Goal: Task Accomplishment & Management: Manage account settings

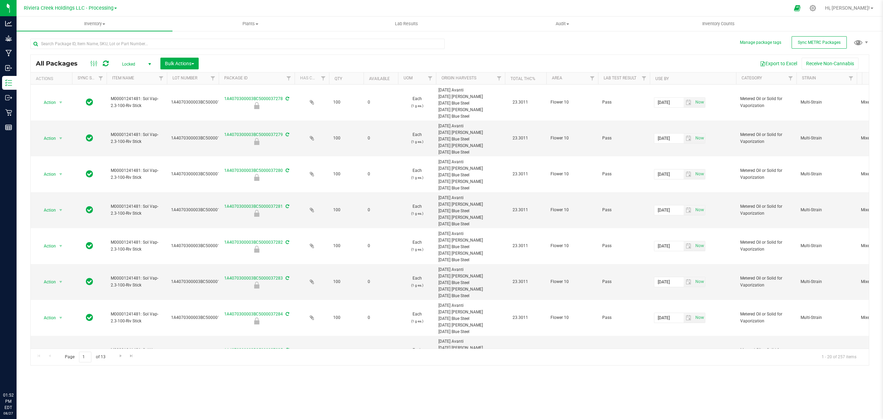
click at [90, 24] on span "Inventory" at bounding box center [95, 24] width 156 height 6
click at [63, 83] on span "From bill of materials" at bounding box center [48, 83] width 62 height 6
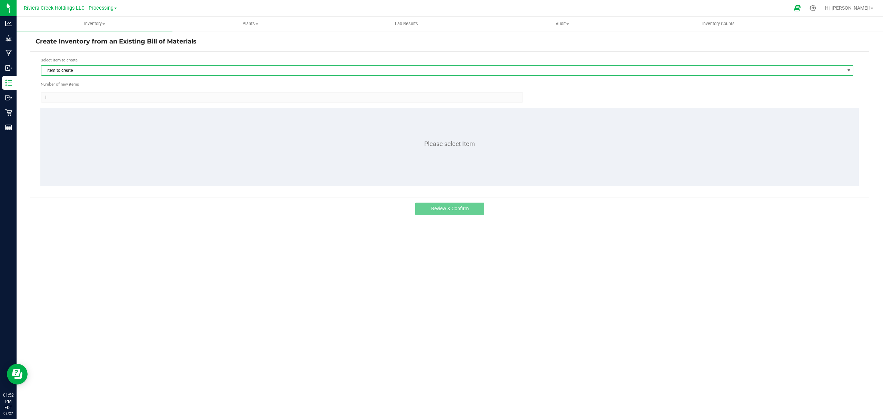
click at [170, 70] on span "Item to create" at bounding box center [442, 71] width 803 height 10
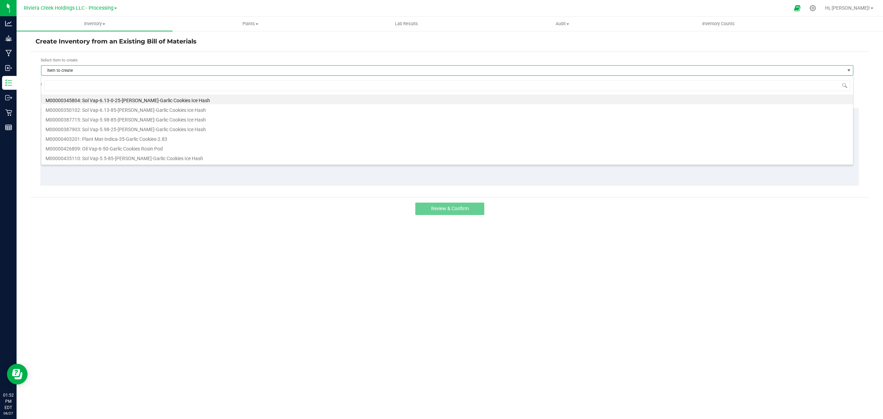
scroll to position [10, 813]
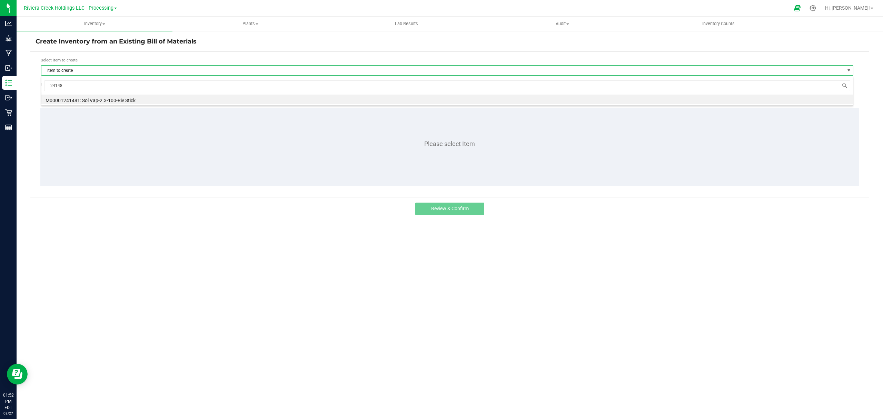
type input "241481"
click at [167, 97] on li "M00001241481: Sol Vap-2.3-100-Riv Stick" at bounding box center [447, 100] width 812 height 10
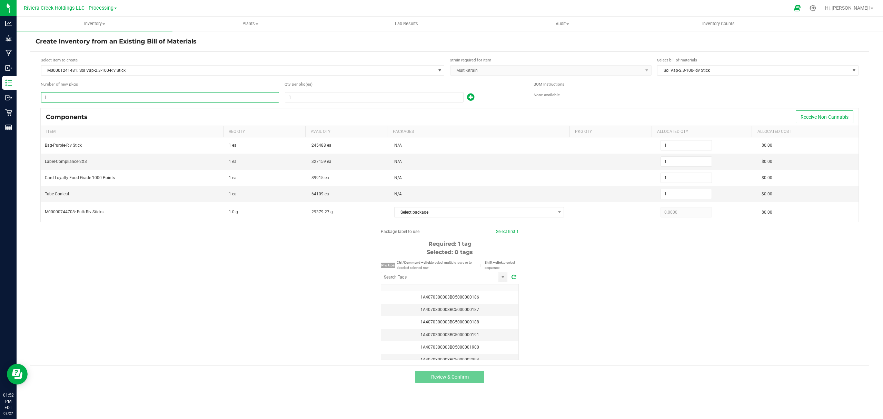
click at [206, 98] on input "1" at bounding box center [159, 97] width 237 height 10
type input "8"
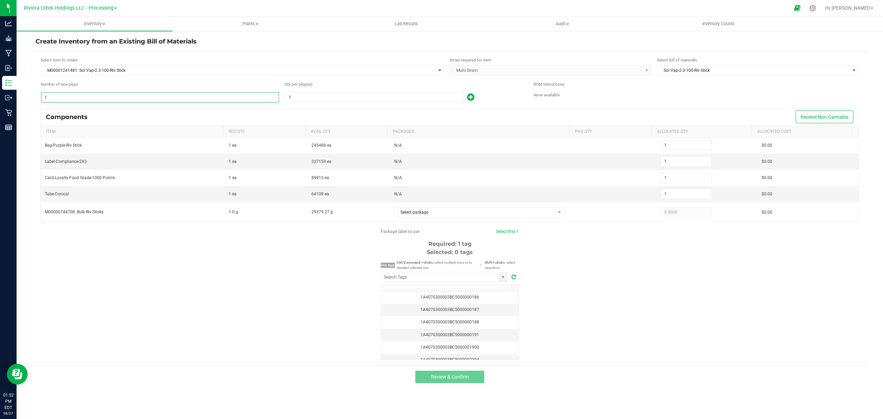
type input "8"
click at [378, 100] on input "1" at bounding box center [374, 97] width 178 height 10
type input "10"
type input "80"
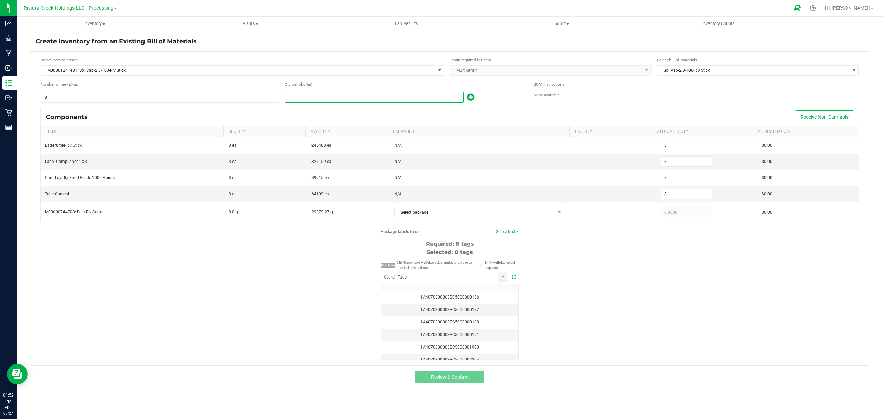
type input "80"
type input "100"
type input "800"
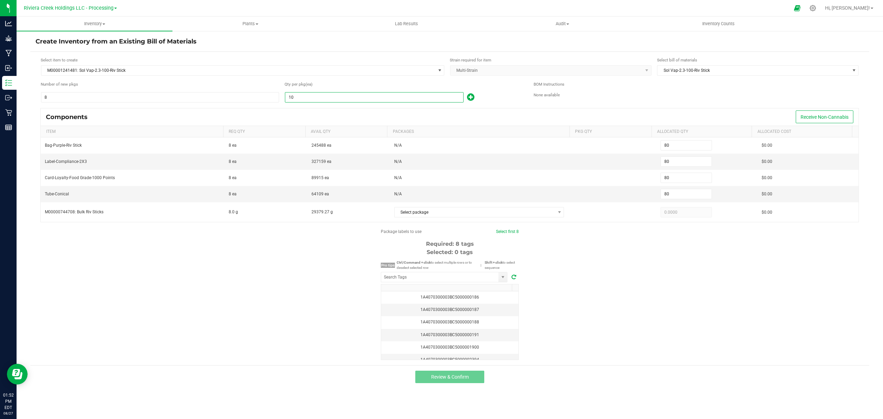
type input "800"
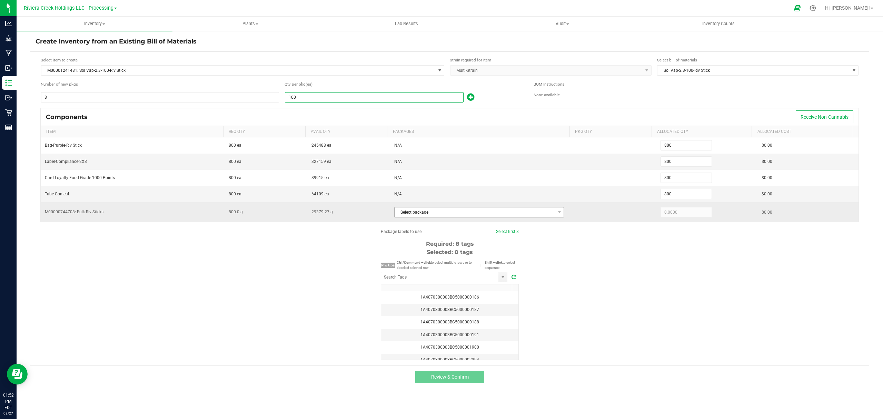
type input "100"
click at [453, 211] on span "Select package" at bounding box center [475, 212] width 161 height 10
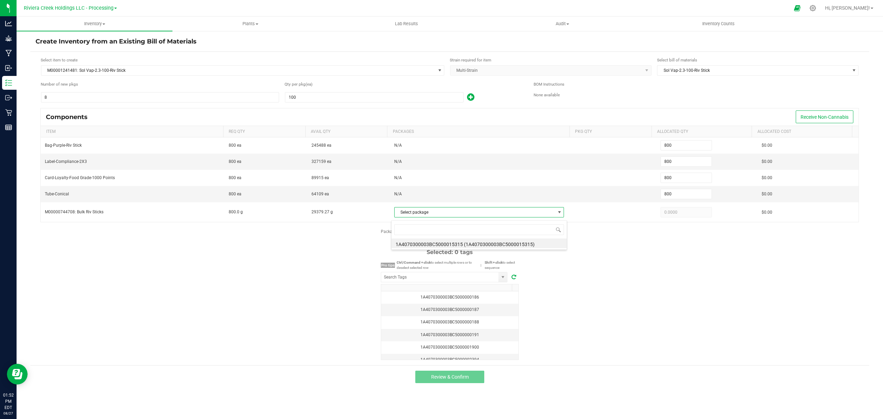
scroll to position [10, 168]
click at [461, 244] on li "1A4070300003BC5000015315 (1A4070300003BC5000015315)" at bounding box center [478, 243] width 175 height 10
type input "800.0000"
click at [632, 275] on div "Package labels to use Select first 8 Required: 8 tags Selected: 0 tags Pro tips…" at bounding box center [449, 293] width 839 height 131
click at [466, 281] on input "NO DATA FOUND" at bounding box center [439, 277] width 117 height 10
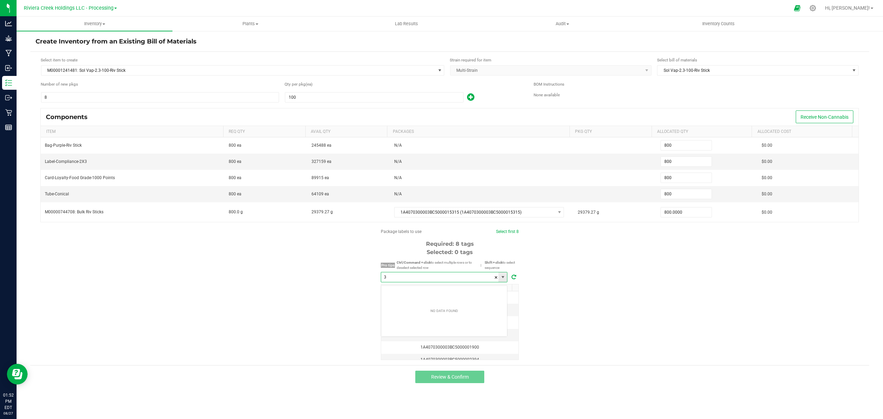
scroll to position [10, 126]
click at [445, 295] on li "1A4070300003BC5000037288" at bounding box center [444, 293] width 126 height 12
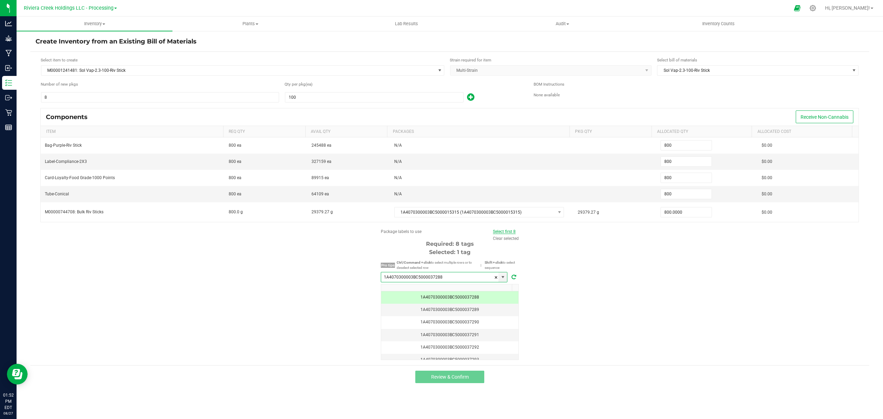
type input "1A4070300003BC5000037288"
click at [510, 234] on link "Select first 8" at bounding box center [504, 231] width 23 height 5
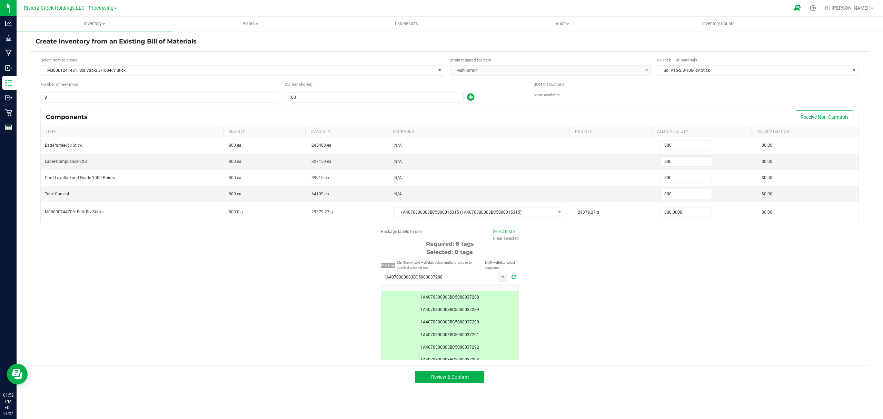
scroll to position [60, 0]
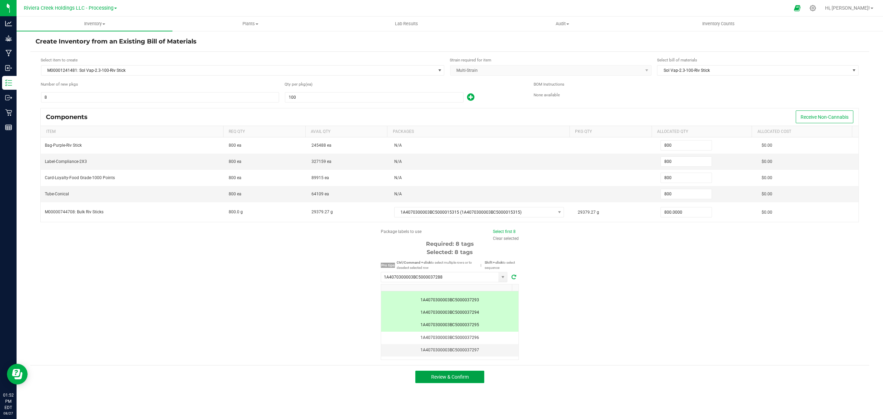
click at [456, 379] on span "Review & Confirm" at bounding box center [450, 377] width 38 height 6
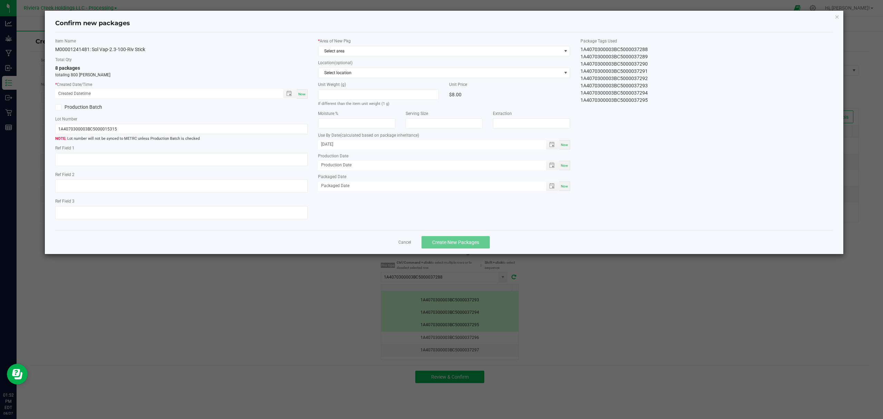
click at [302, 95] on span "Now" at bounding box center [301, 94] width 7 height 4
type input "[DATE] 01:53 PM"
click at [395, 56] on span "Select area" at bounding box center [444, 51] width 252 height 10
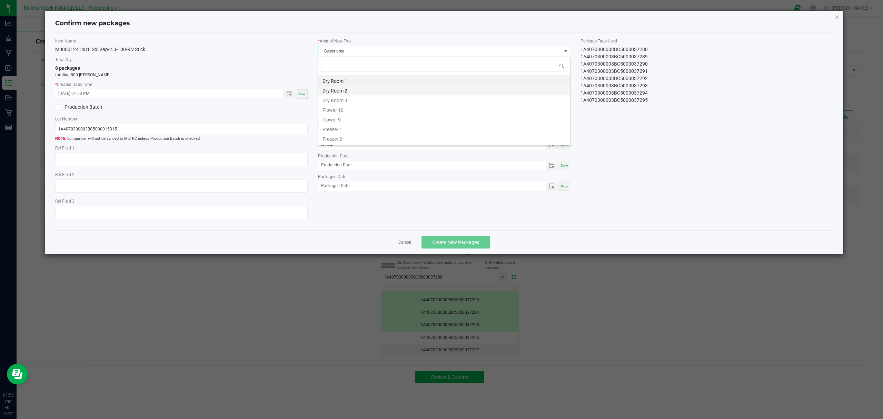
scroll to position [10, 252]
click at [349, 105] on li "Flower 10" at bounding box center [444, 109] width 252 height 10
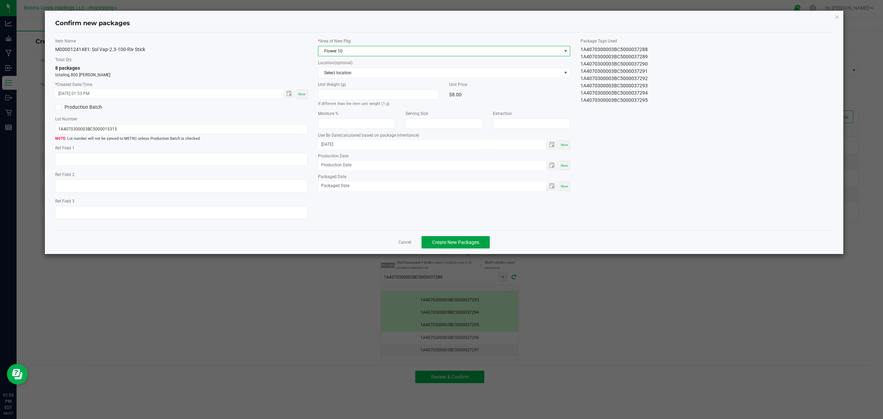
click at [465, 244] on span "Create New Packages" at bounding box center [455, 242] width 47 height 6
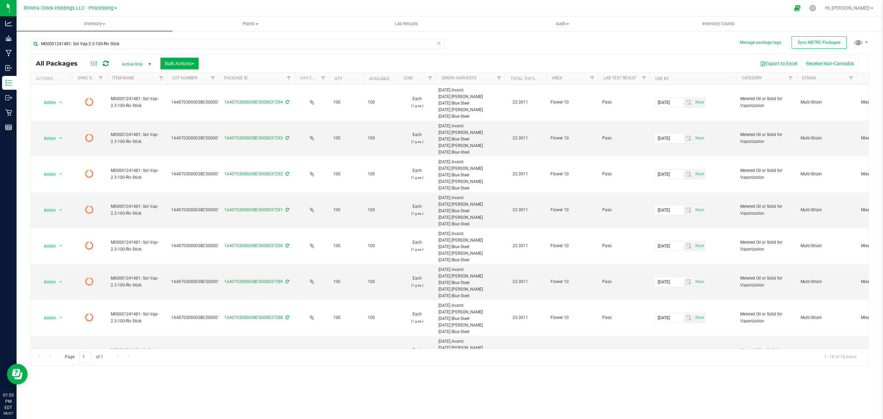
click at [103, 62] on icon at bounding box center [106, 63] width 6 height 7
click at [719, 21] on span "Inventory Counts" at bounding box center [718, 24] width 51 height 6
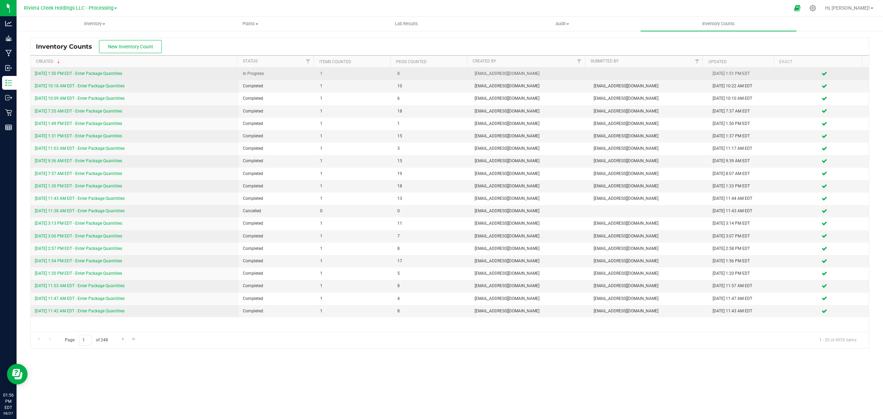
click at [102, 72] on link "[DATE] 1:50 PM EDT - Enter Package Quantities" at bounding box center [78, 73] width 87 height 5
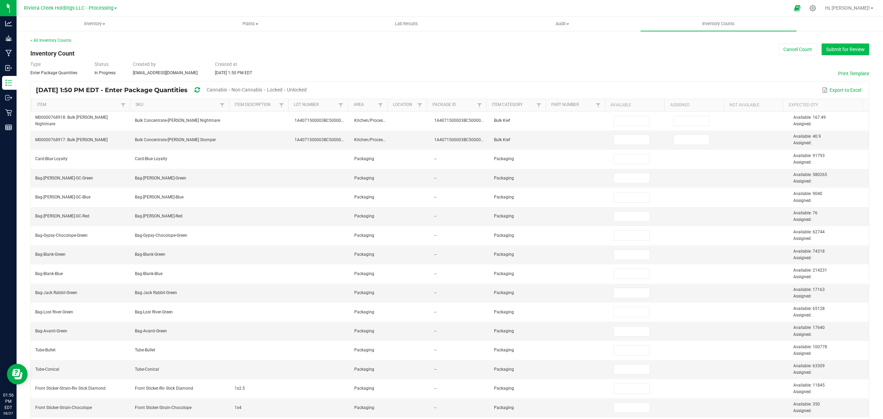
click at [824, 49] on button "Submit for Review" at bounding box center [846, 49] width 48 height 12
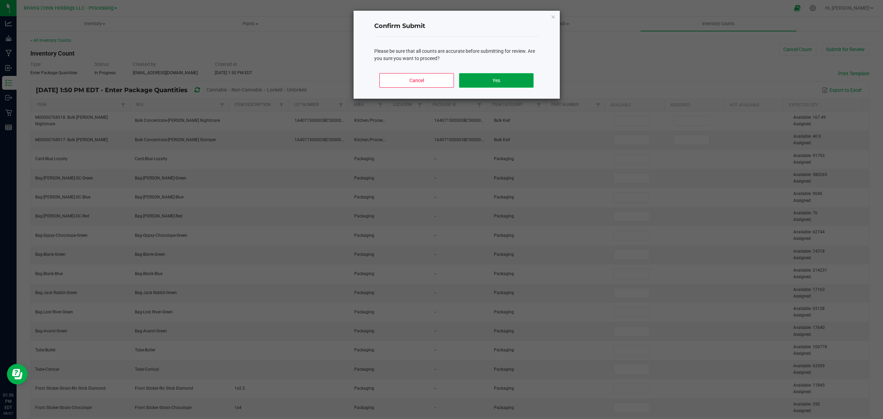
click at [485, 78] on button "Yes" at bounding box center [496, 80] width 74 height 14
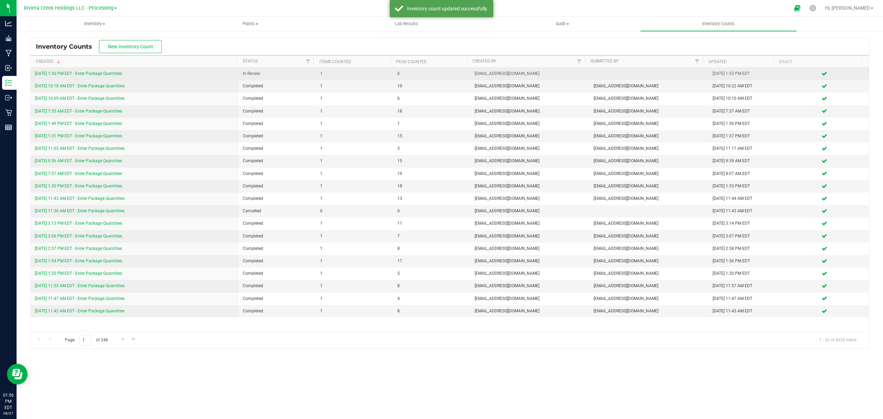
click at [101, 72] on link "[DATE] 1:50 PM EDT - Enter Package Quantities" at bounding box center [78, 73] width 87 height 5
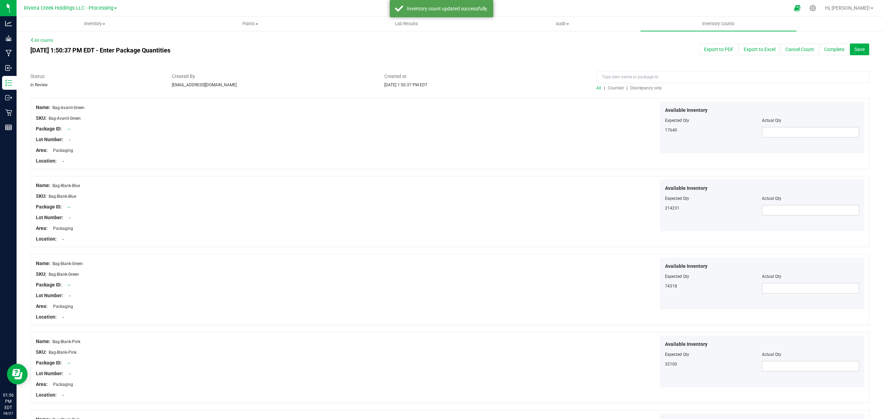
click at [614, 87] on span "Counted" at bounding box center [616, 88] width 16 height 5
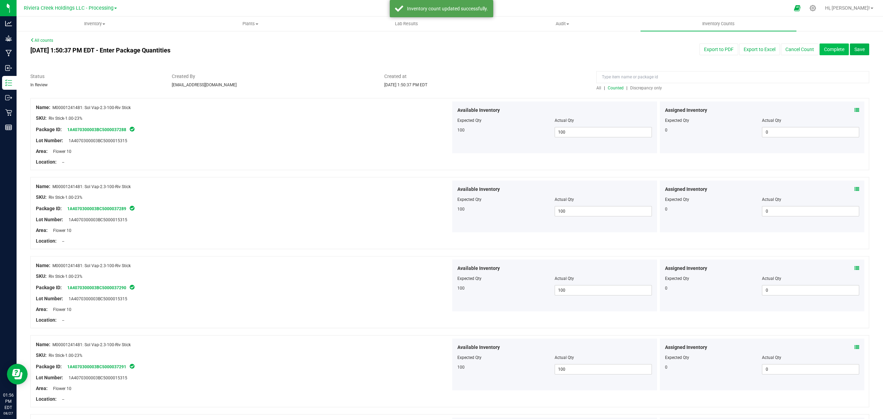
click at [825, 48] on button "Complete" at bounding box center [834, 49] width 29 height 12
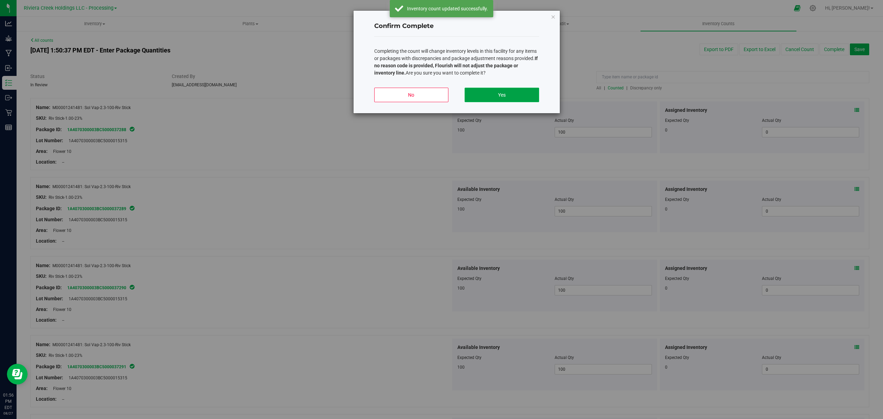
click at [498, 93] on button "Yes" at bounding box center [502, 95] width 74 height 14
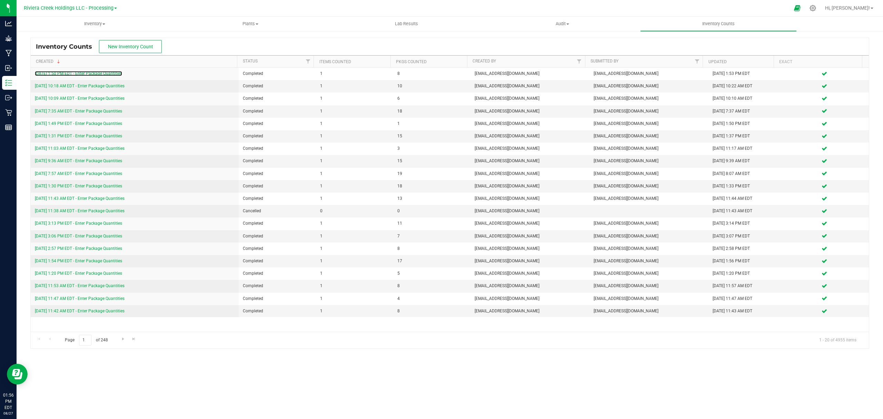
click at [92, 72] on link "[DATE] 1:50 PM EDT - Enter Package Quantities" at bounding box center [78, 73] width 87 height 5
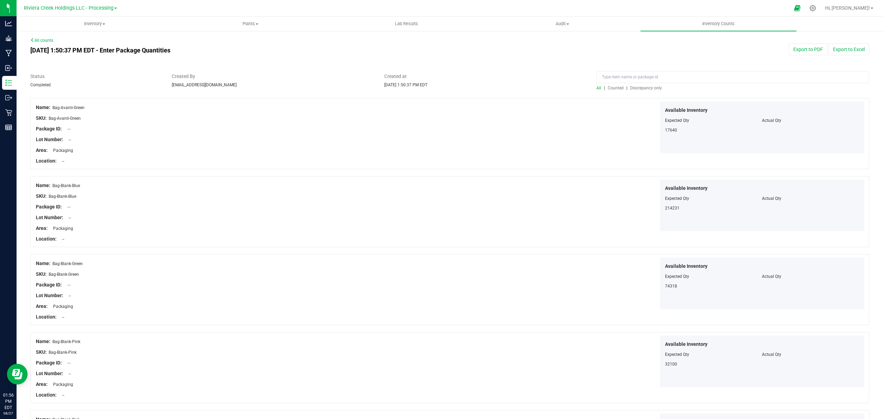
click at [612, 87] on span "Counted" at bounding box center [616, 88] width 16 height 5
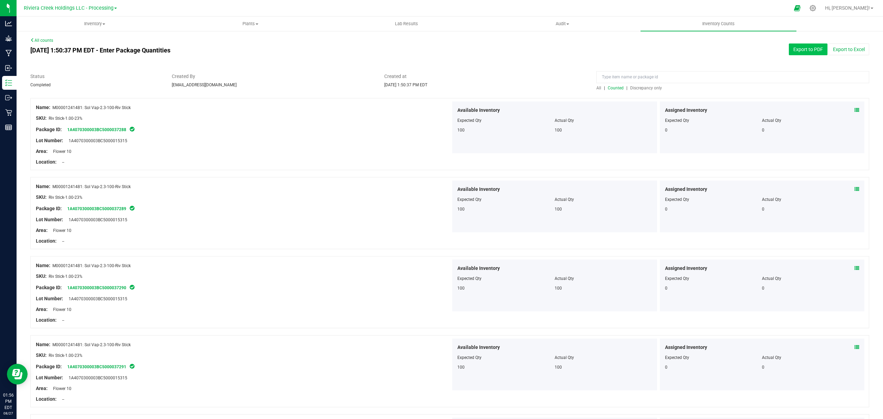
click at [790, 50] on button "Export to PDF" at bounding box center [808, 49] width 39 height 12
click at [90, 21] on span "Inventory" at bounding box center [94, 24] width 155 height 6
click at [81, 43] on li "All packages" at bounding box center [95, 42] width 156 height 8
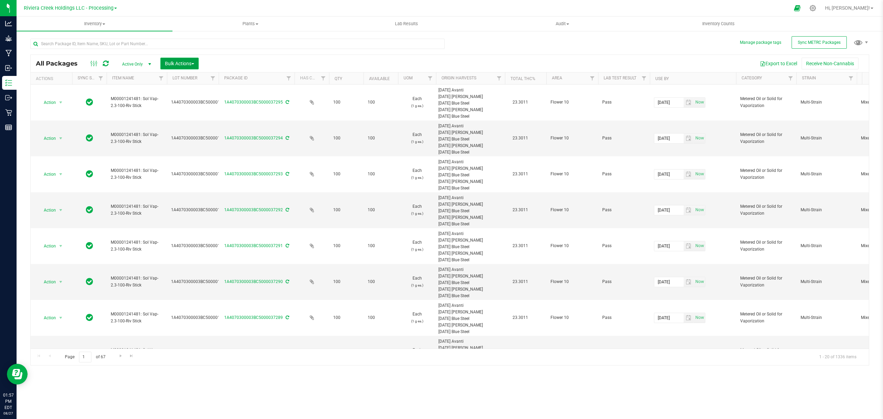
click at [178, 62] on span "Bulk Actions" at bounding box center [179, 64] width 29 height 6
click at [183, 127] on span "Lock/Unlock packages" at bounding box center [188, 130] width 47 height 6
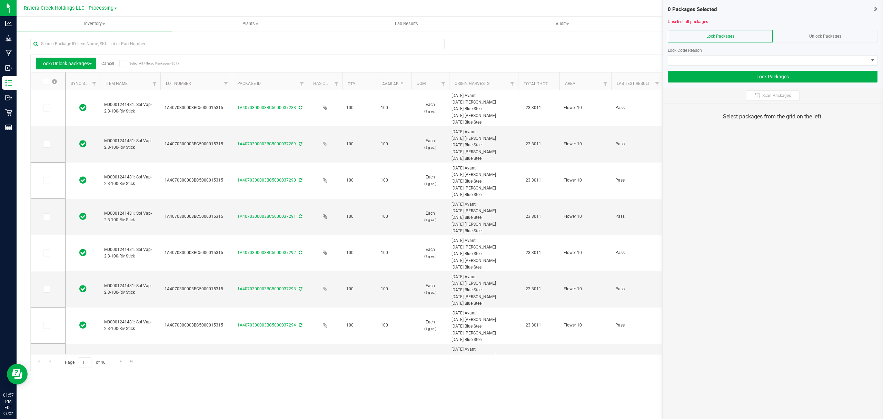
drag, startPoint x: 213, startPoint y: 81, endPoint x: 234, endPoint y: 81, distance: 20.7
click at [47, 108] on icon at bounding box center [46, 108] width 4 height 0
click at [0, 0] on input "checkbox" at bounding box center [0, 0] width 0 height 0
click at [49, 145] on span at bounding box center [46, 144] width 7 height 7
click at [0, 0] on input "checkbox" at bounding box center [0, 0] width 0 height 0
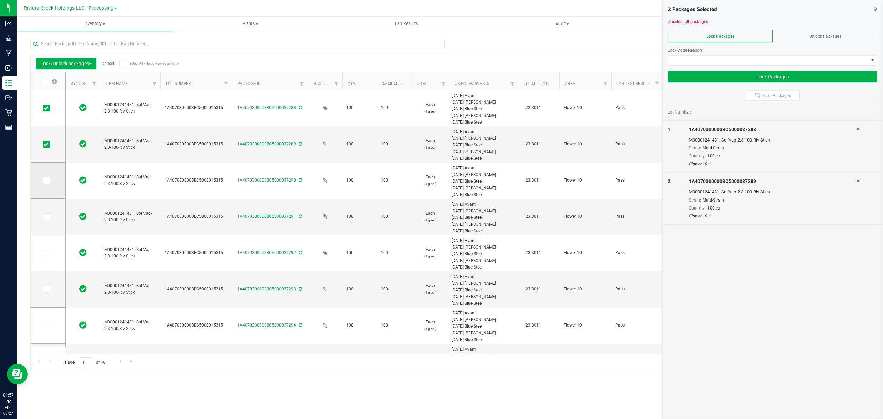
click at [48, 181] on span at bounding box center [46, 180] width 7 height 7
click at [0, 0] on input "checkbox" at bounding box center [0, 0] width 0 height 0
click at [46, 217] on icon at bounding box center [46, 217] width 4 height 0
click at [0, 0] on input "checkbox" at bounding box center [0, 0] width 0 height 0
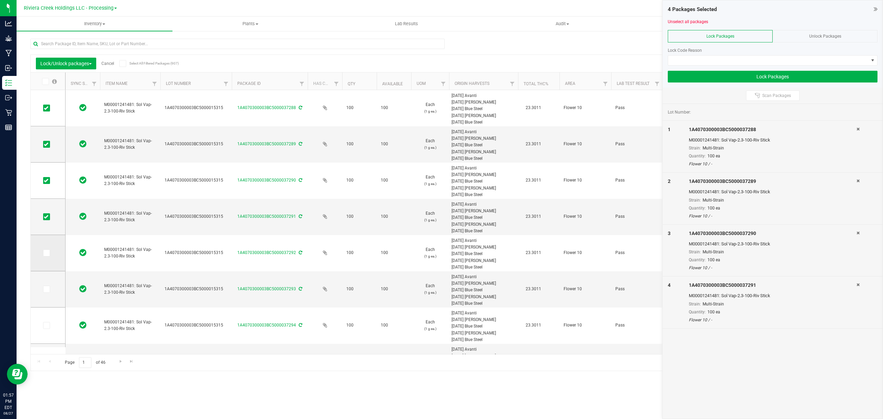
drag, startPoint x: 48, startPoint y: 256, endPoint x: 47, endPoint y: 261, distance: 5.5
click at [48, 256] on span at bounding box center [46, 252] width 7 height 7
click at [0, 0] on input "checkbox" at bounding box center [0, 0] width 0 height 0
click at [52, 290] on label at bounding box center [48, 289] width 10 height 7
click at [0, 0] on input "checkbox" at bounding box center [0, 0] width 0 height 0
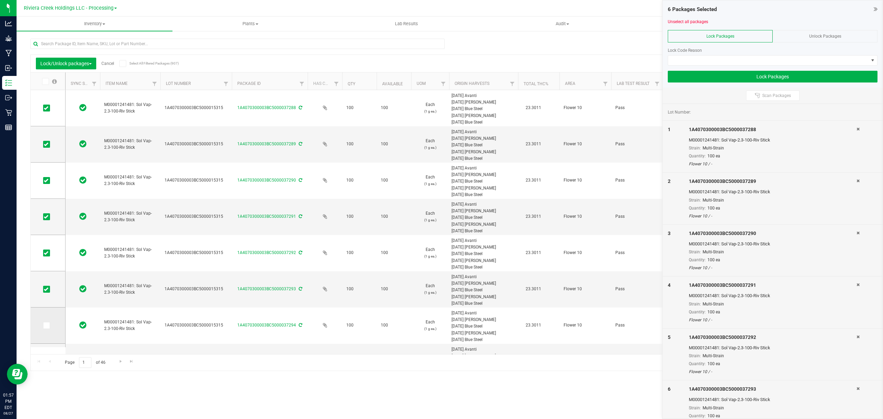
click at [48, 324] on span at bounding box center [46, 325] width 7 height 7
click at [46, 325] on icon at bounding box center [46, 325] width 4 height 0
click at [0, 0] on input "checkbox" at bounding box center [0, 0] width 0 height 0
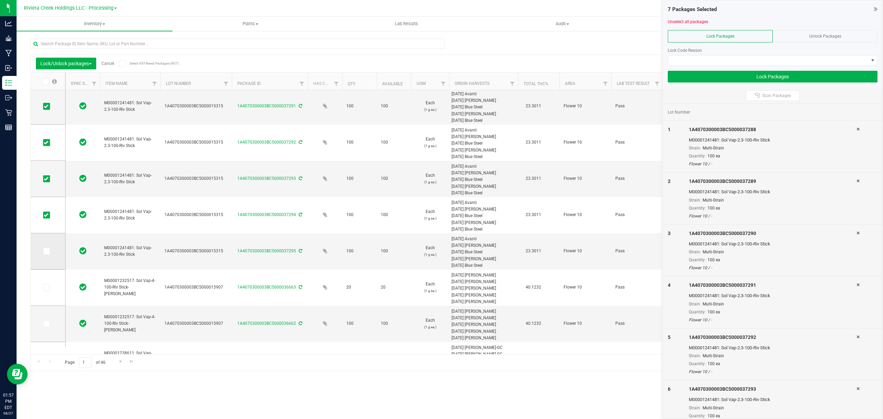
click at [46, 245] on td at bounding box center [48, 251] width 34 height 36
click at [45, 251] on icon at bounding box center [46, 251] width 4 height 0
click at [0, 0] on input "checkbox" at bounding box center [0, 0] width 0 height 0
click at [697, 53] on div "Lock Code Reason" at bounding box center [773, 50] width 210 height 6
click at [697, 57] on span at bounding box center [768, 61] width 200 height 10
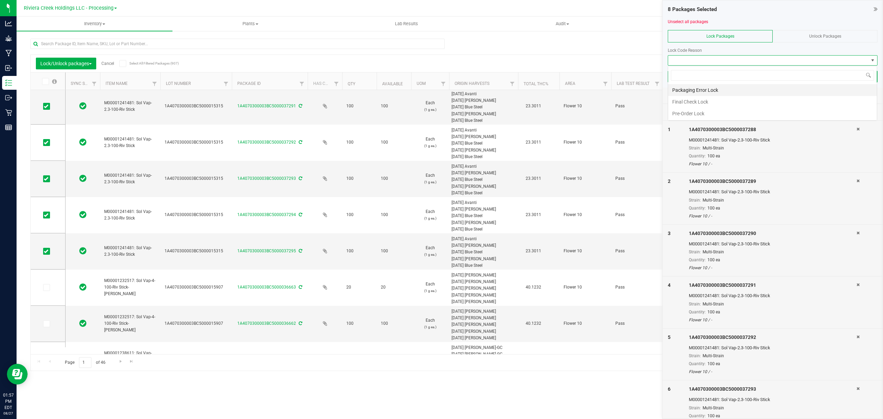
scroll to position [10, 209]
click at [690, 102] on li "Final Check Lock" at bounding box center [772, 102] width 209 height 12
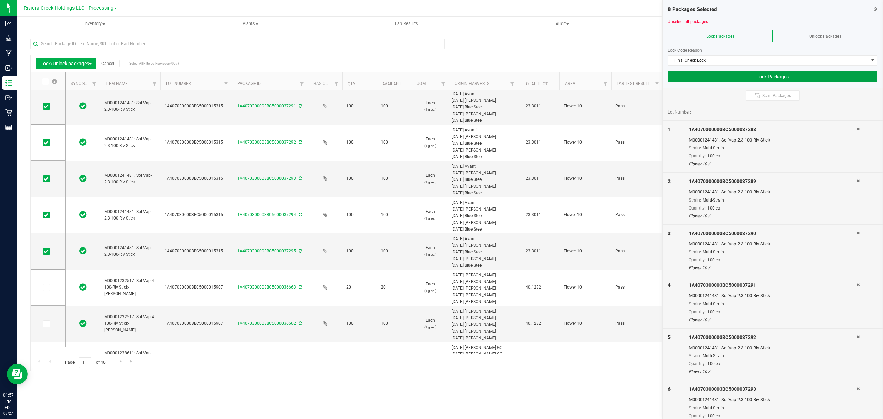
click at [689, 79] on button "Lock Packages" at bounding box center [773, 77] width 210 height 12
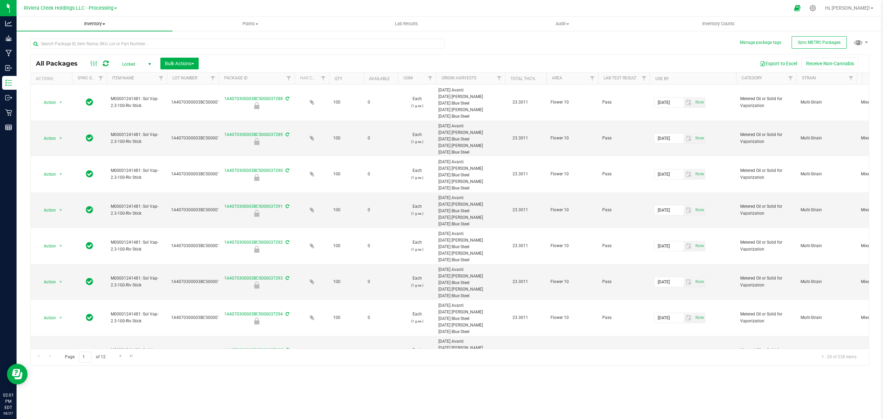
click at [91, 23] on span "Inventory" at bounding box center [95, 24] width 156 height 6
click at [89, 82] on li "From bill of materials" at bounding box center [95, 83] width 156 height 8
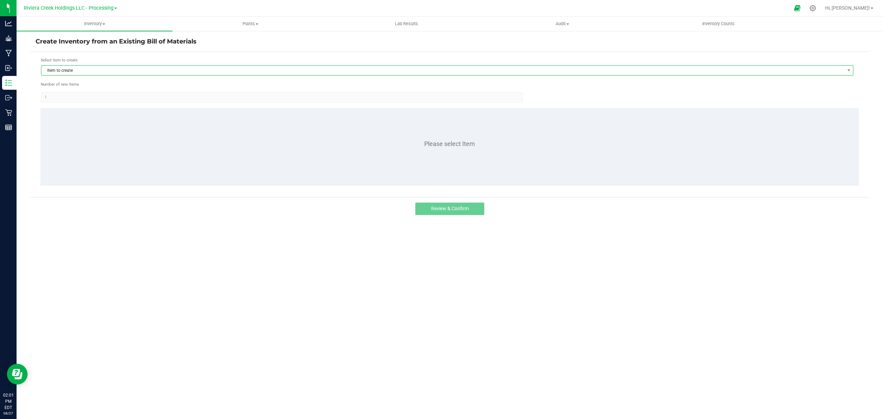
click at [94, 76] on span "Item to create" at bounding box center [447, 70] width 812 height 10
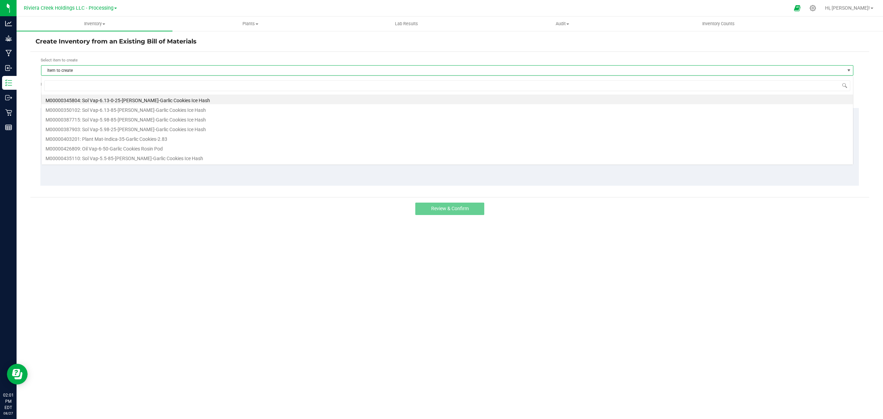
scroll to position [10, 813]
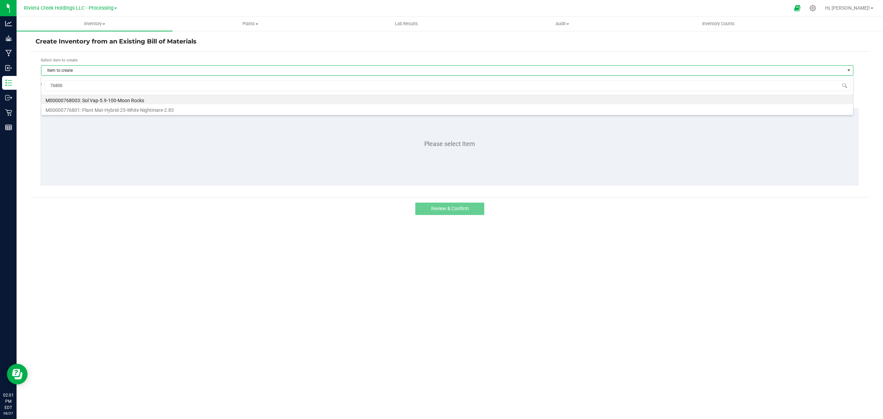
type input "768003"
click at [115, 102] on li "M00000768003: Sol Vap-5.9-100-Moon Rocks" at bounding box center [447, 100] width 812 height 10
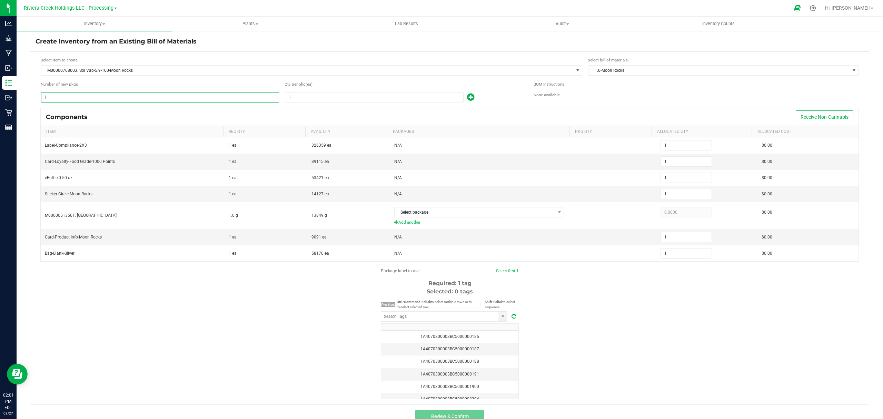
click at [123, 99] on input "1" at bounding box center [159, 97] width 237 height 10
type input "8"
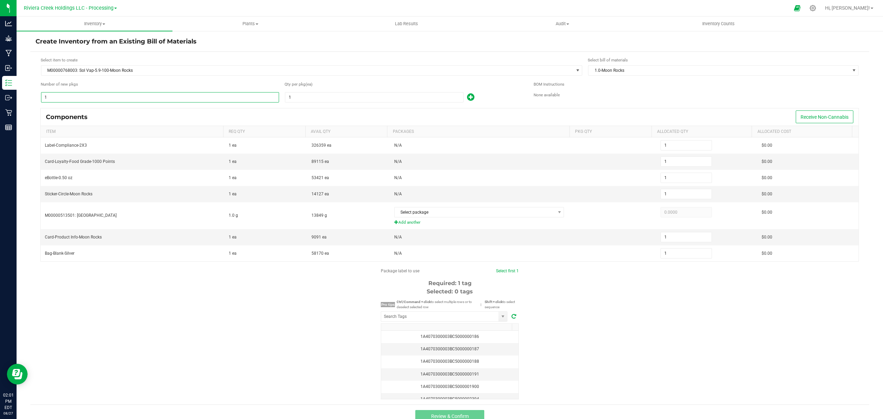
type input "8"
click at [314, 101] on input "1" at bounding box center [374, 97] width 178 height 10
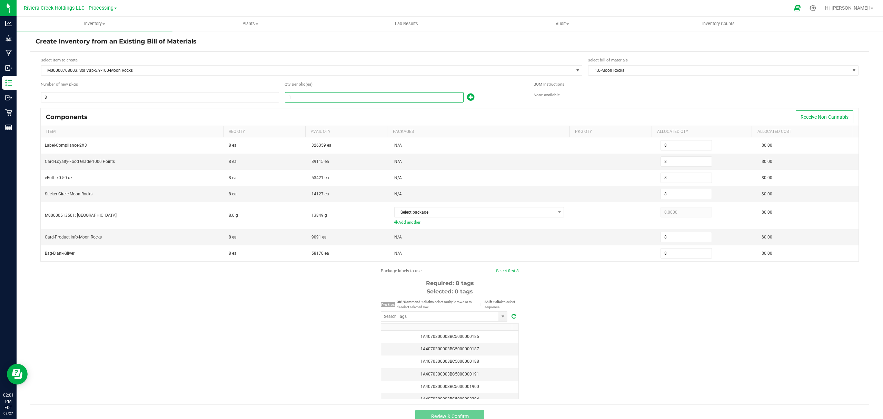
type input "10"
type input "80"
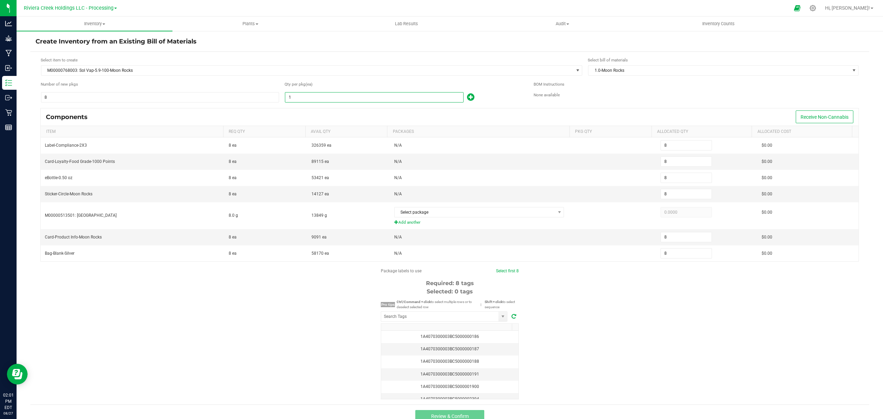
type input "80"
type input "100"
type input "800"
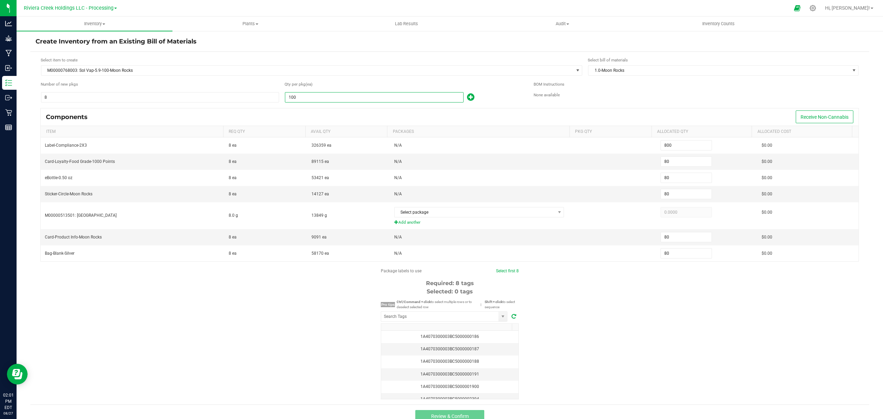
type input "800"
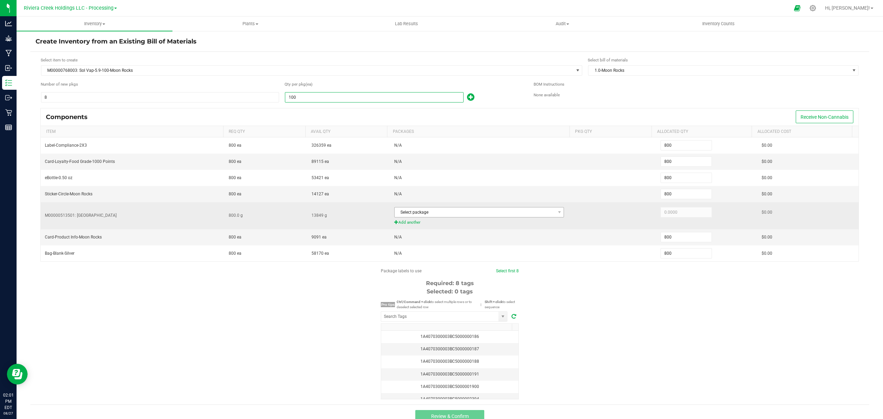
type input "100"
click at [468, 215] on span "Select package" at bounding box center [475, 212] width 161 height 10
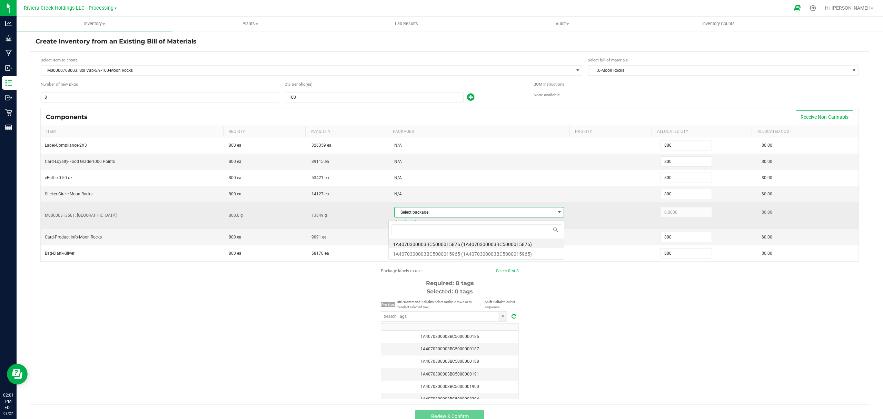
scroll to position [10, 166]
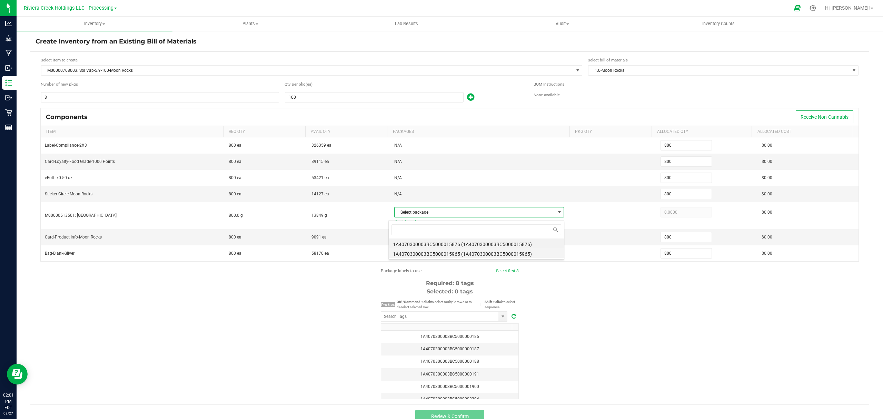
click at [484, 252] on li "1A4070300003BC5000015965 (1A4070300003BC5000015965)" at bounding box center [476, 253] width 175 height 10
type input "800.0000"
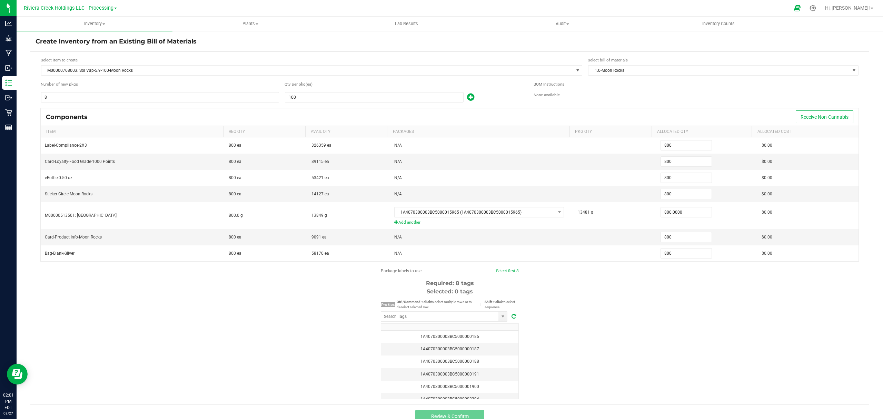
click at [645, 297] on div "Package labels to use Select first 8 Required: 8 tags Selected: 0 tags Pro tips…" at bounding box center [449, 333] width 839 height 131
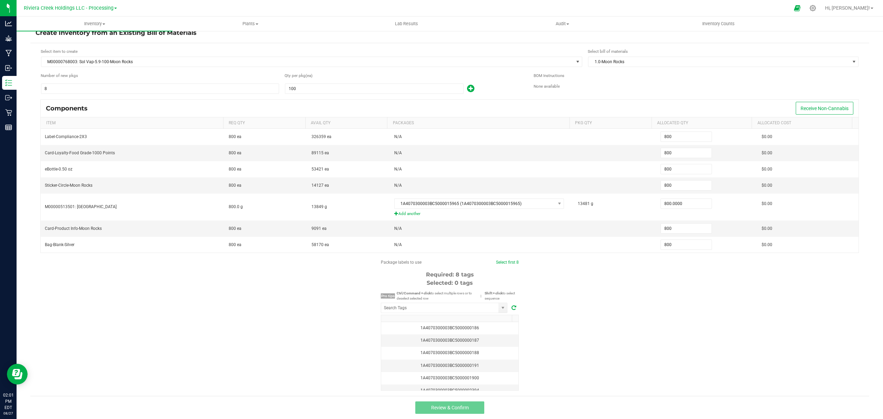
scroll to position [12, 0]
click at [457, 305] on input "NO DATA FOUND" at bounding box center [439, 308] width 117 height 10
click at [451, 317] on li "1A4070300003BC5000037296" at bounding box center [441, 320] width 126 height 12
type input "1A4070300003BC5000037296"
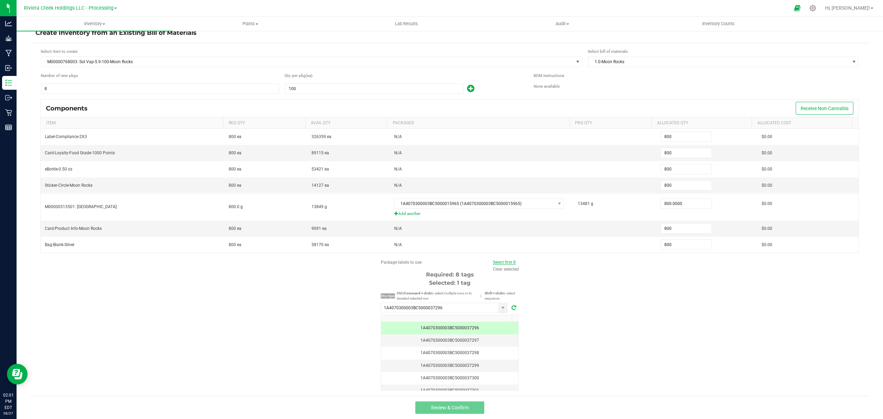
click at [501, 261] on link "Select first 8" at bounding box center [504, 262] width 23 height 5
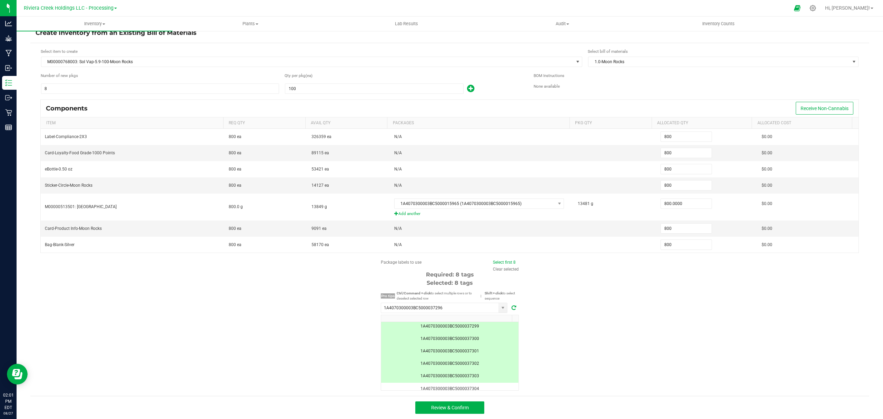
scroll to position [60, 0]
click at [469, 411] on button "Review & Confirm" at bounding box center [449, 407] width 69 height 12
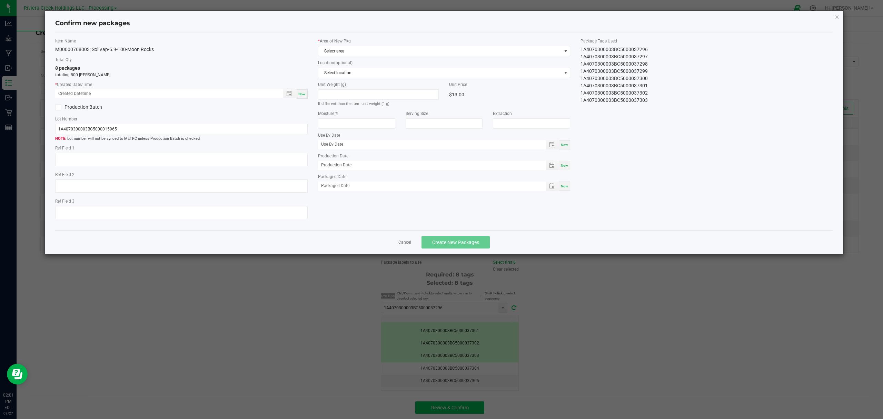
type input "[DATE]"
click at [299, 95] on span "Now" at bounding box center [301, 94] width 7 height 4
type input "[DATE] 02:01 PM"
click at [408, 50] on span "Select area" at bounding box center [439, 51] width 243 height 10
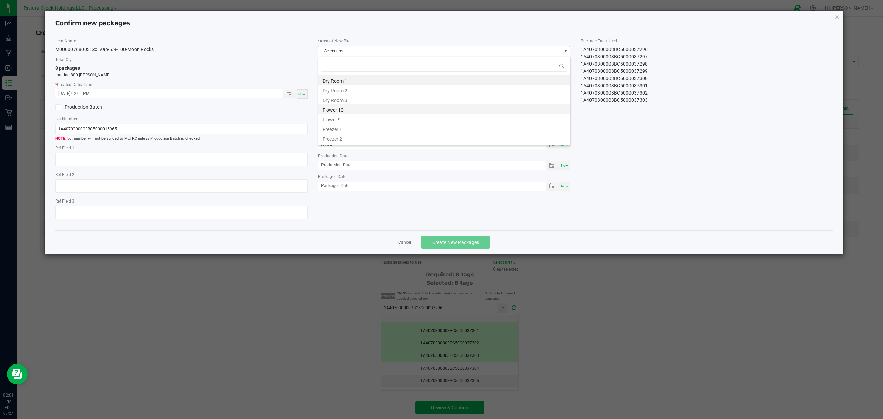
click at [370, 111] on li "Flower 10" at bounding box center [444, 109] width 252 height 10
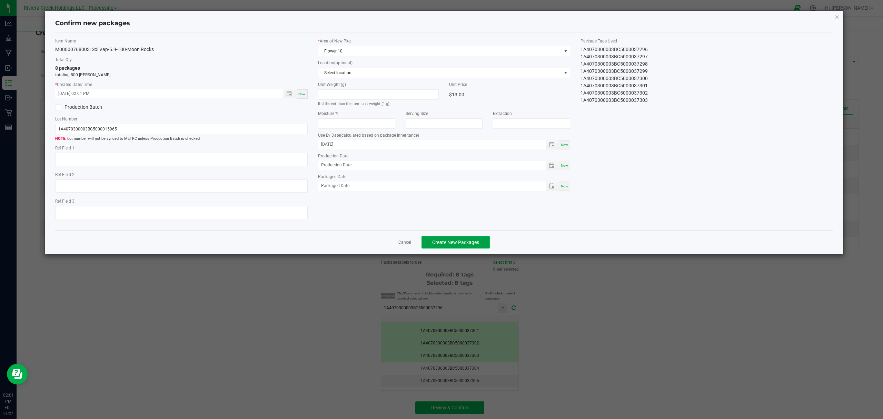
click at [453, 244] on span "Create New Packages" at bounding box center [455, 242] width 47 height 6
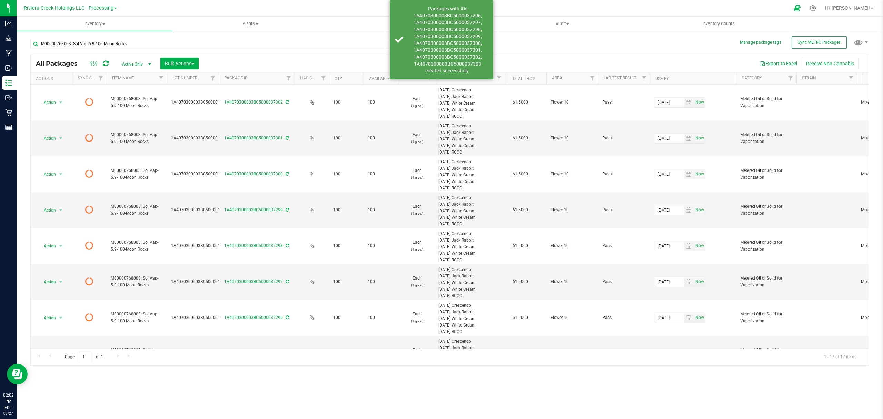
click at [107, 62] on icon at bounding box center [106, 63] width 6 height 7
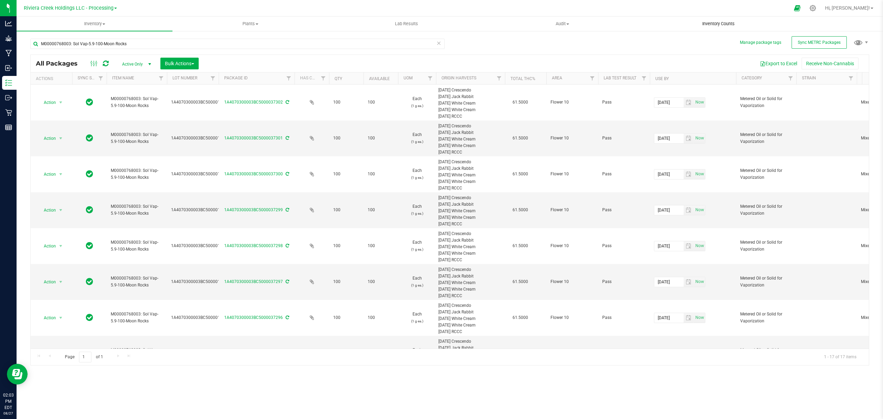
click at [730, 24] on span "Inventory Counts" at bounding box center [718, 24] width 51 height 6
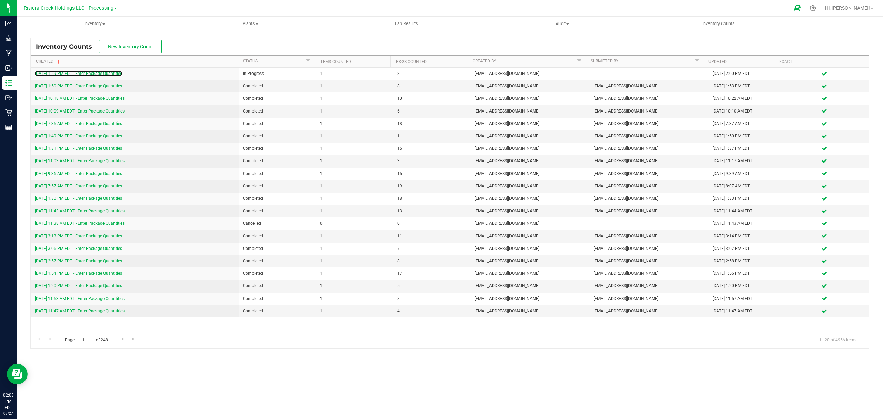
click at [93, 76] on link "[DATE] 1:59 PM EDT - Enter Package Quantities" at bounding box center [78, 73] width 87 height 5
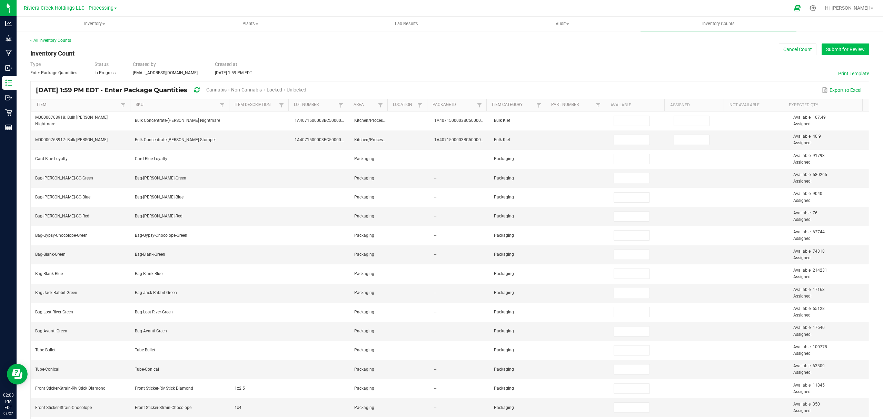
click at [831, 48] on button "Submit for Review" at bounding box center [846, 49] width 48 height 12
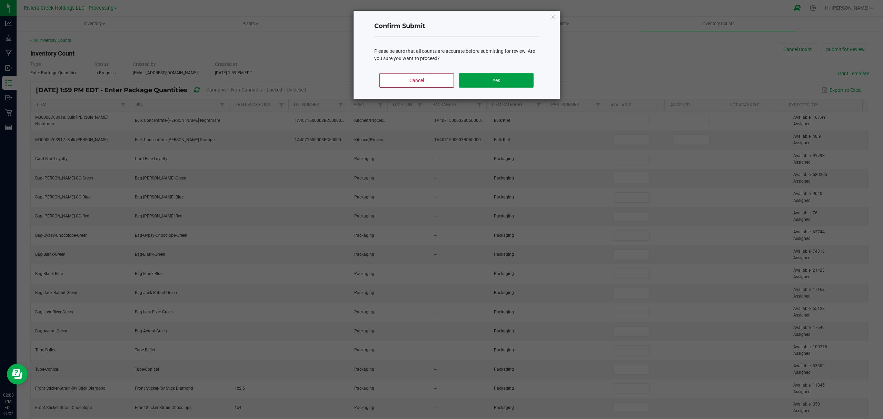
click at [523, 83] on button "Yes" at bounding box center [496, 80] width 74 height 14
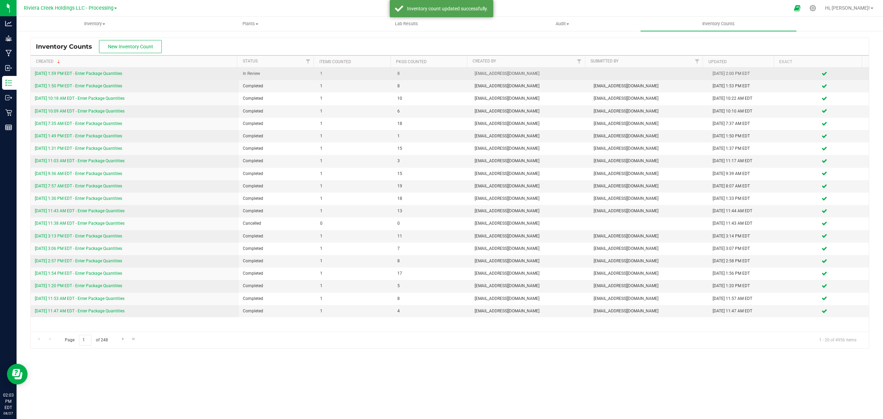
click at [97, 73] on link "[DATE] 1:59 PM EDT - Enter Package Quantities" at bounding box center [78, 73] width 87 height 5
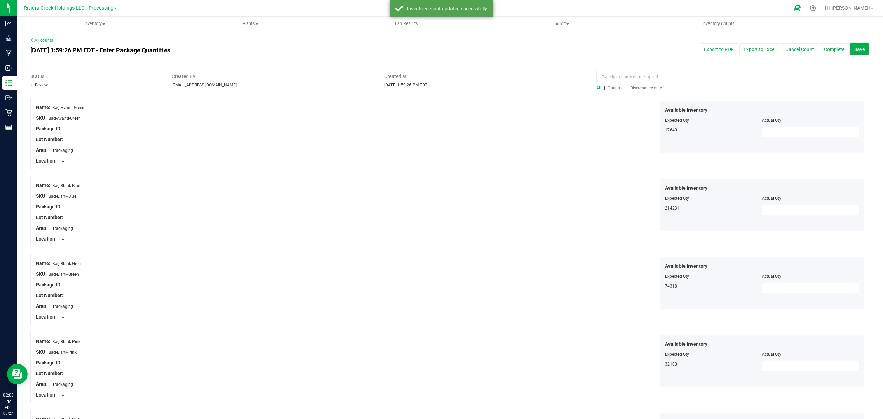
click at [611, 87] on span "Counted" at bounding box center [616, 88] width 16 height 5
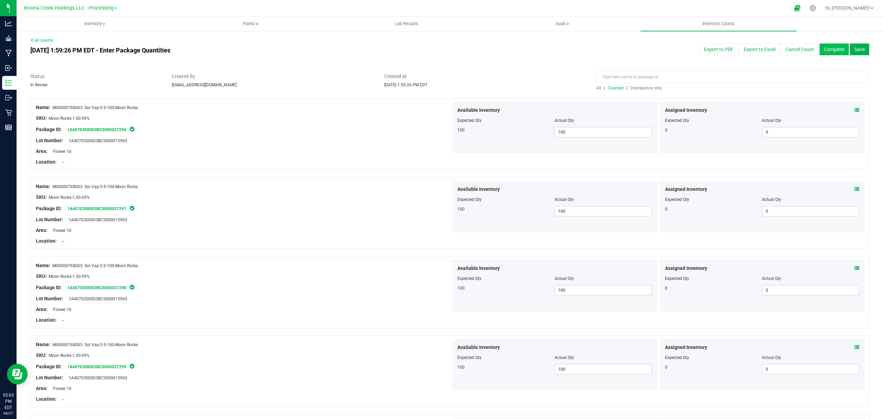
click at [820, 50] on button "Complete" at bounding box center [834, 49] width 29 height 12
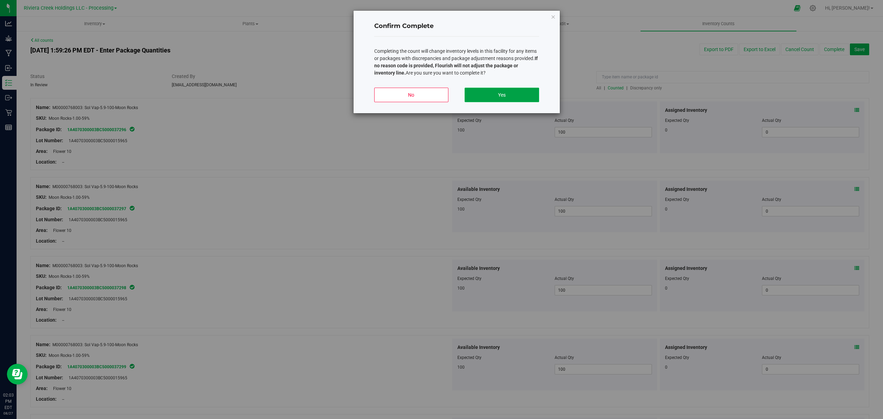
click at [505, 90] on button "Yes" at bounding box center [502, 95] width 74 height 14
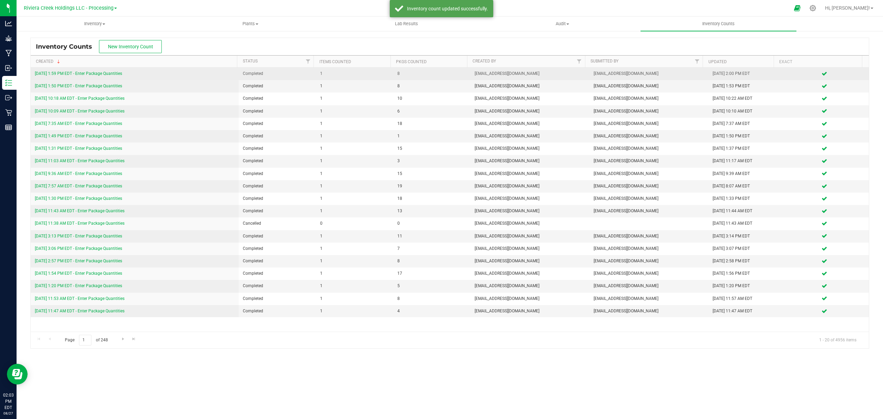
click at [108, 73] on link "[DATE] 1:59 PM EDT - Enter Package Quantities" at bounding box center [78, 73] width 87 height 5
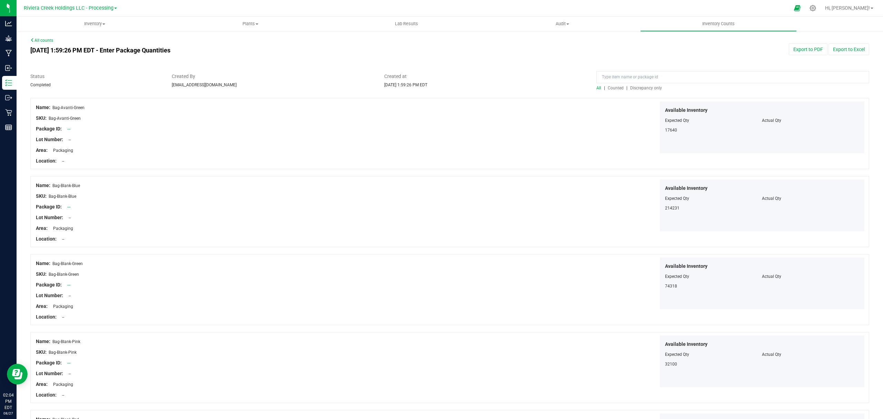
click at [612, 86] on span "Counted" at bounding box center [616, 88] width 16 height 5
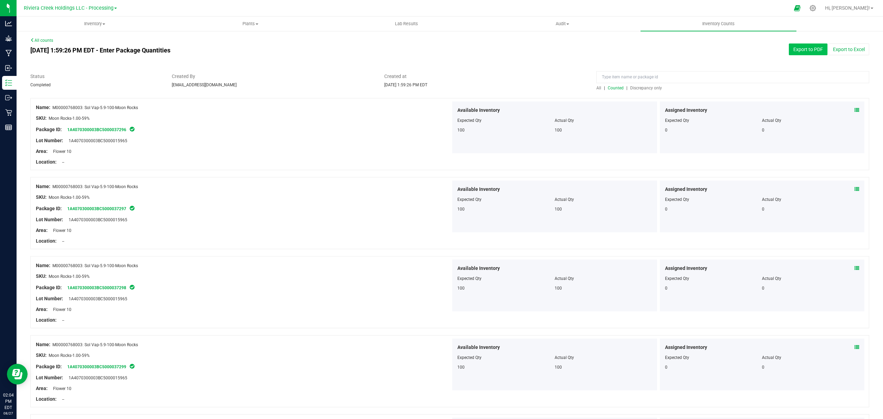
click at [791, 44] on button "Export to PDF" at bounding box center [808, 49] width 39 height 12
drag, startPoint x: 94, startPoint y: 43, endPoint x: 91, endPoint y: 35, distance: 8.7
click at [94, 43] on div "[DATE] 1:59:26 PM EDT - Enter Package Quantities" at bounding box center [272, 50] width 495 height 14
click at [90, 27] on span "Inventory" at bounding box center [94, 24] width 155 height 6
click at [75, 35] on ul "All packages All inventory Waste log Create inventory From packages From bill o…" at bounding box center [95, 62] width 156 height 62
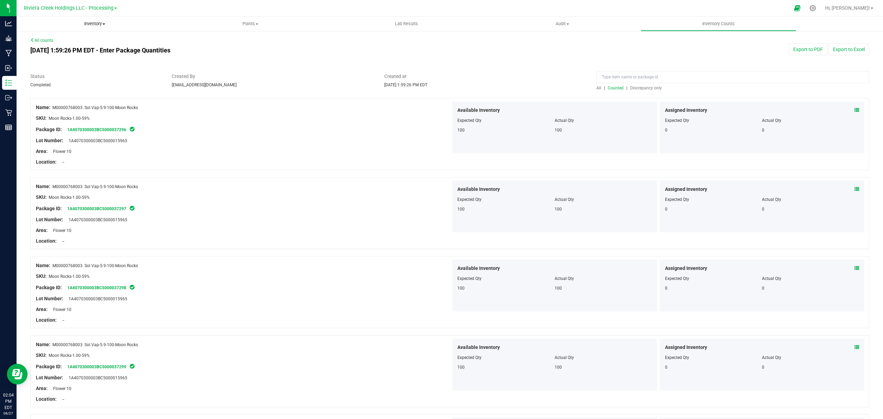
click at [80, 28] on uib-tab-heading "Inventory All packages All inventory Waste log Create inventory" at bounding box center [95, 24] width 156 height 14
click at [70, 42] on li "All packages" at bounding box center [95, 42] width 156 height 8
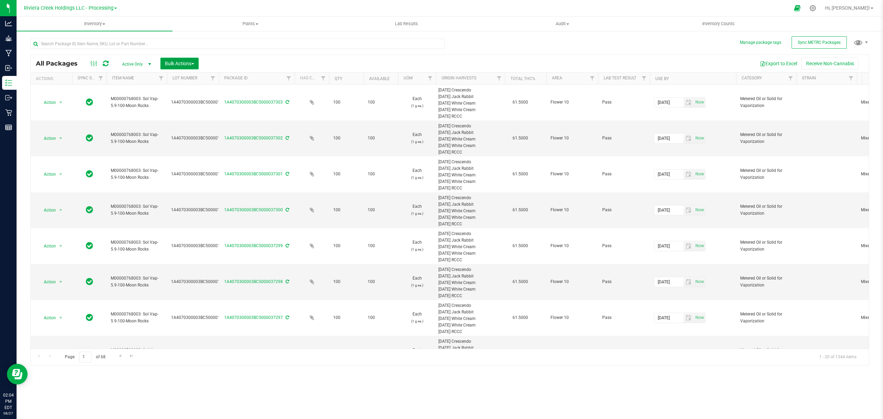
click at [177, 63] on span "Bulk Actions" at bounding box center [179, 64] width 29 height 6
click at [196, 132] on span "Lock/Unlock packages" at bounding box center [188, 130] width 47 height 6
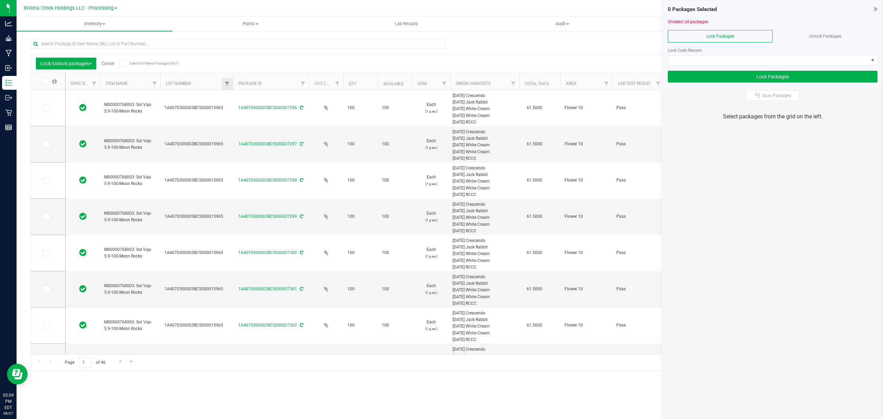
drag, startPoint x: 211, startPoint y: 85, endPoint x: 232, endPoint y: 85, distance: 21.0
click at [44, 108] on icon at bounding box center [46, 108] width 4 height 0
click at [0, 0] on input "checkbox" at bounding box center [0, 0] width 0 height 0
click at [47, 144] on icon at bounding box center [46, 144] width 4 height 0
click at [0, 0] on input "checkbox" at bounding box center [0, 0] width 0 height 0
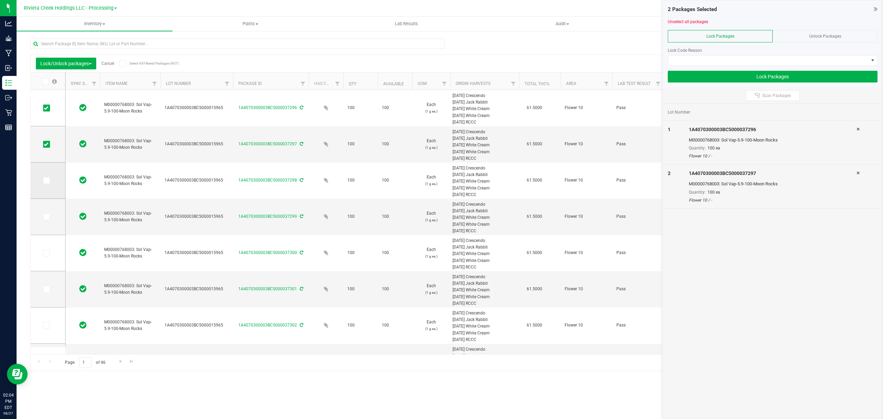
click at [44, 177] on span at bounding box center [46, 180] width 7 height 7
click at [0, 0] on input "checkbox" at bounding box center [0, 0] width 0 height 0
click at [47, 217] on icon at bounding box center [46, 217] width 4 height 0
click at [0, 0] on input "checkbox" at bounding box center [0, 0] width 0 height 0
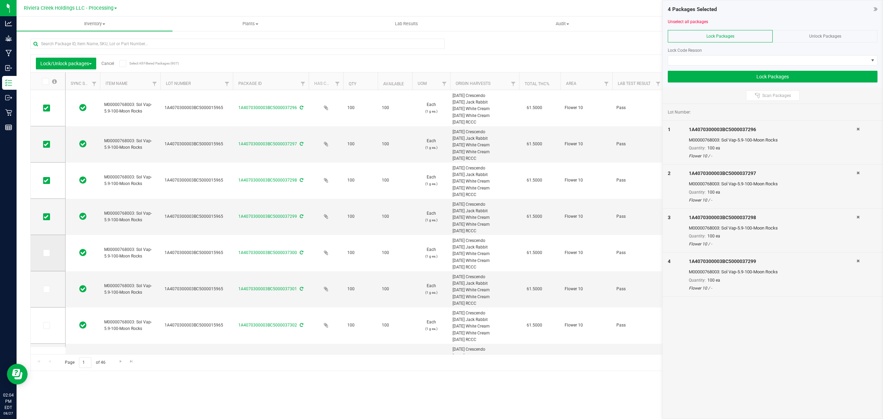
drag, startPoint x: 48, startPoint y: 255, endPoint x: 50, endPoint y: 259, distance: 5.0
click at [49, 256] on span at bounding box center [46, 252] width 7 height 7
click at [0, 0] on input "checkbox" at bounding box center [0, 0] width 0 height 0
click at [44, 292] on span at bounding box center [46, 289] width 7 height 7
click at [0, 0] on input "checkbox" at bounding box center [0, 0] width 0 height 0
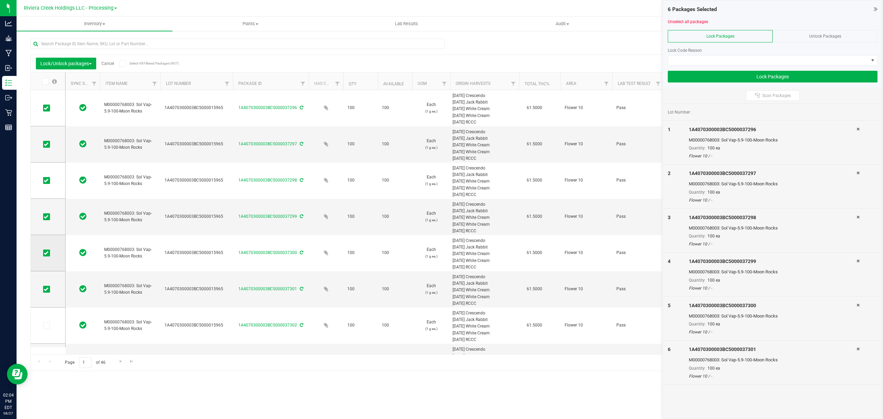
scroll to position [55, 0]
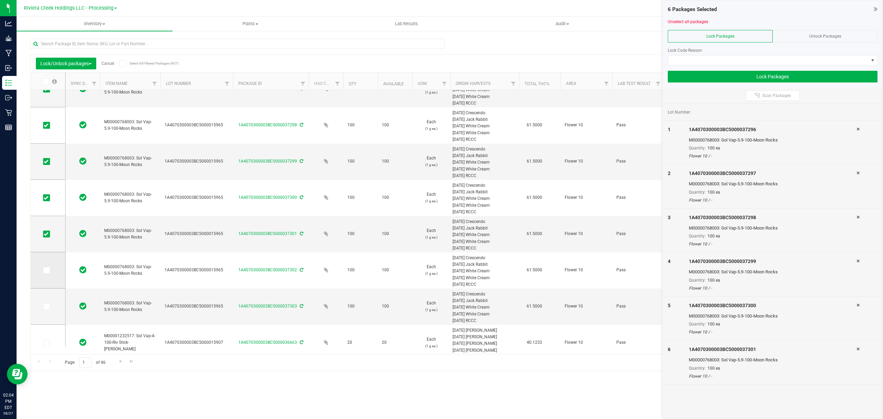
click at [46, 270] on icon at bounding box center [46, 270] width 4 height 0
click at [0, 0] on input "checkbox" at bounding box center [0, 0] width 0 height 0
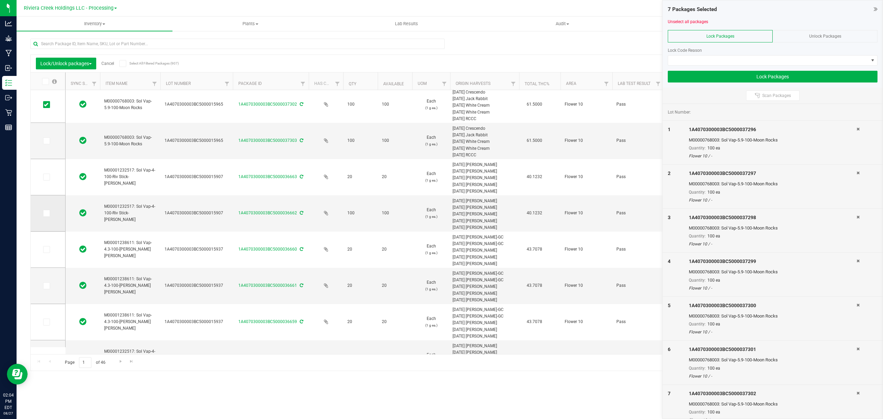
scroll to position [166, 0]
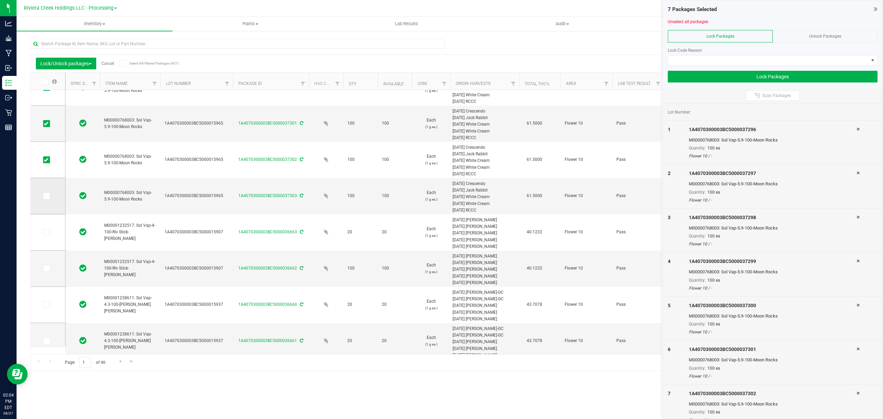
click at [47, 196] on icon at bounding box center [46, 196] width 4 height 0
click at [0, 0] on input "checkbox" at bounding box center [0, 0] width 0 height 0
click at [709, 59] on span at bounding box center [768, 61] width 200 height 10
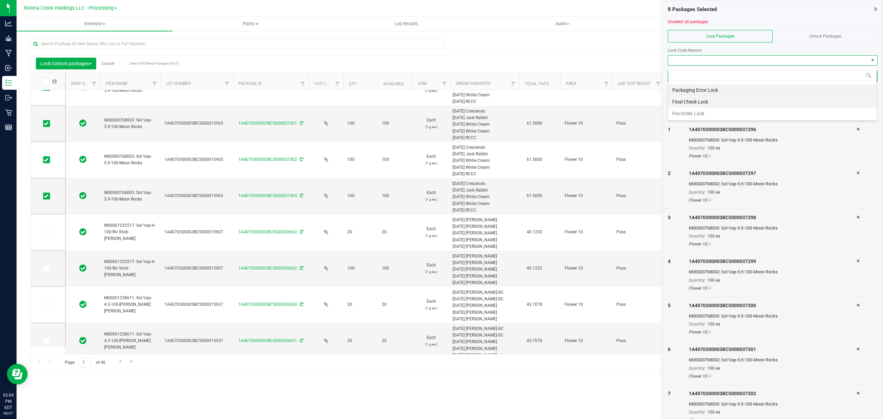
scroll to position [10, 209]
click at [705, 99] on li "Final Check Lock" at bounding box center [772, 102] width 209 height 12
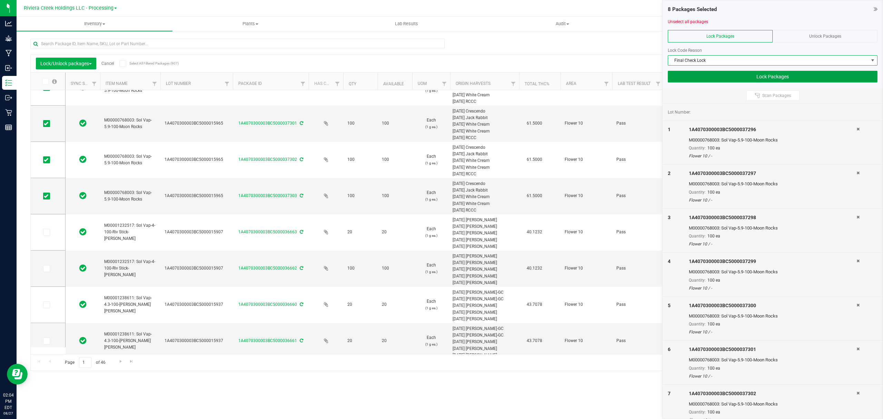
click at [706, 77] on button "Lock Packages" at bounding box center [773, 77] width 210 height 12
